Goal: Check status

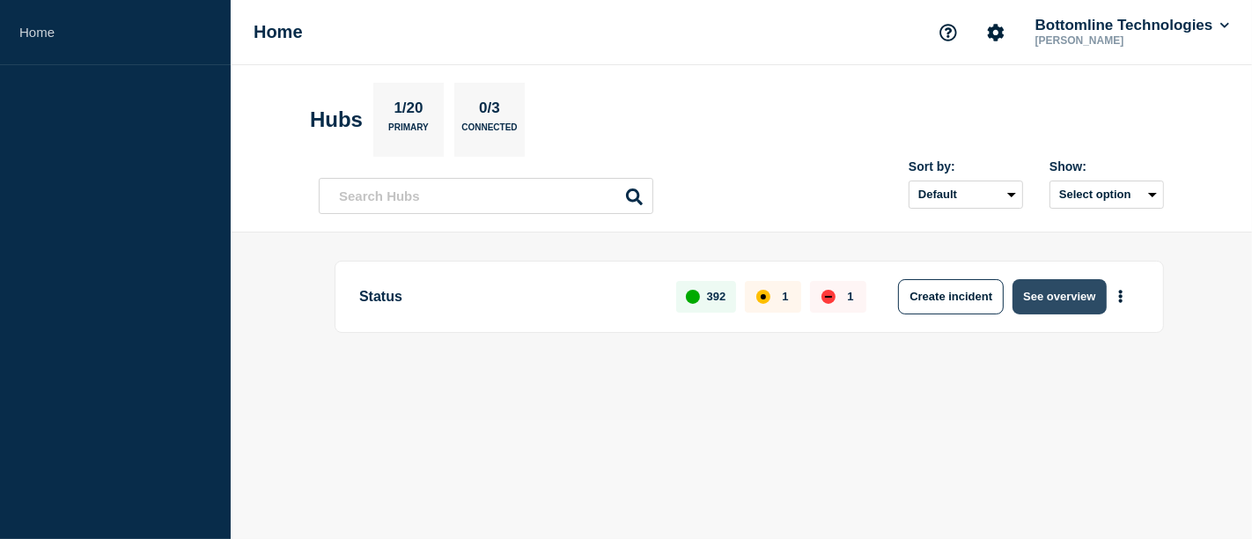
click at [1045, 291] on button "See overview" at bounding box center [1059, 296] width 93 height 35
